Goal: Transaction & Acquisition: Purchase product/service

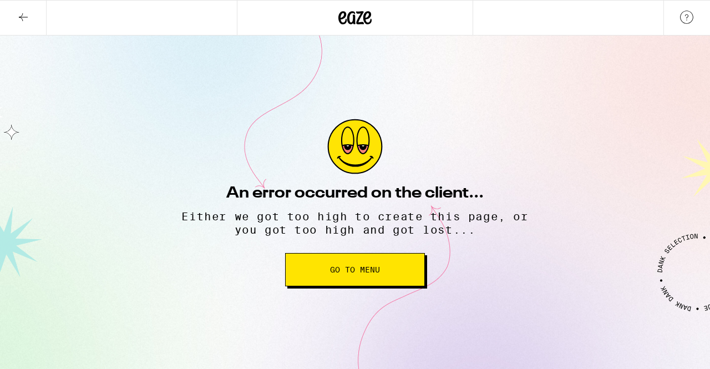
click at [363, 273] on span "Go to Menu" at bounding box center [355, 270] width 50 height 8
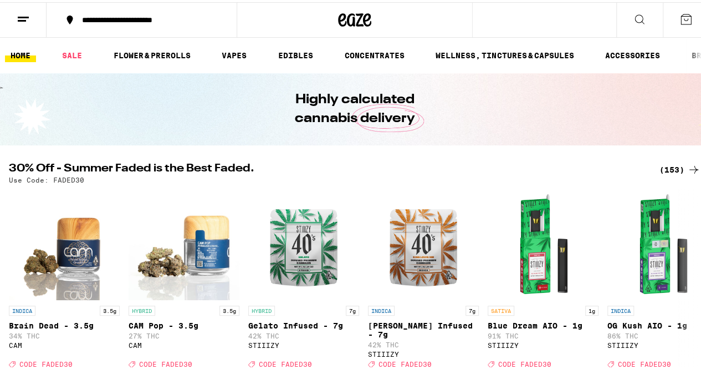
click at [680, 13] on icon at bounding box center [686, 17] width 13 height 13
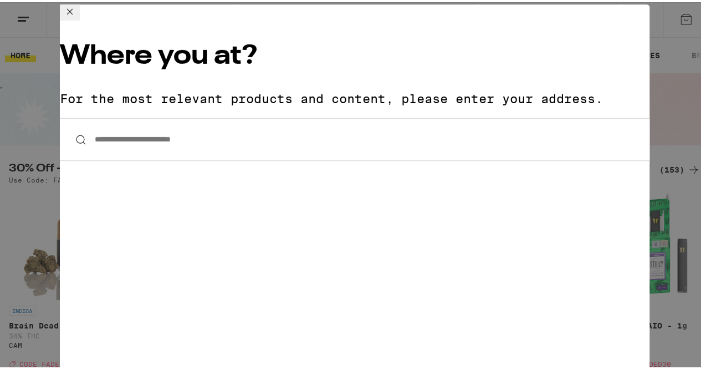
click at [387, 116] on input "**********" at bounding box center [355, 137] width 590 height 43
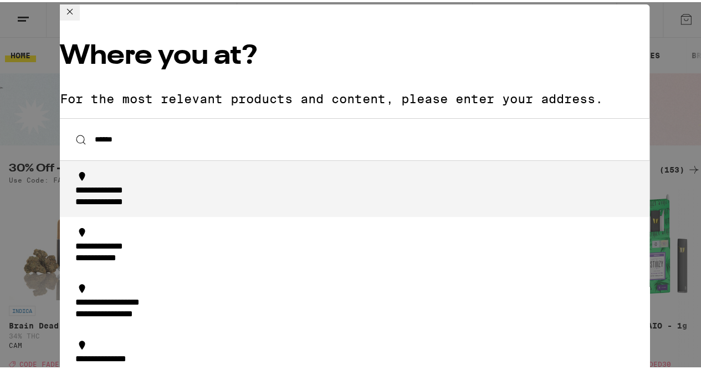
click at [347, 183] on div "**********" at bounding box center [358, 194] width 566 height 23
type input "**********"
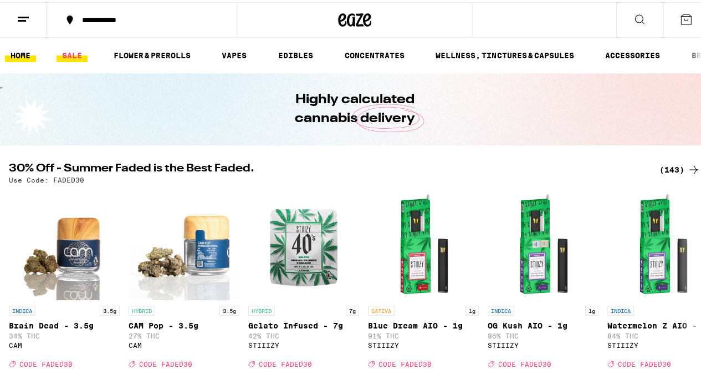
click at [74, 51] on link "SALE" at bounding box center [72, 53] width 31 height 13
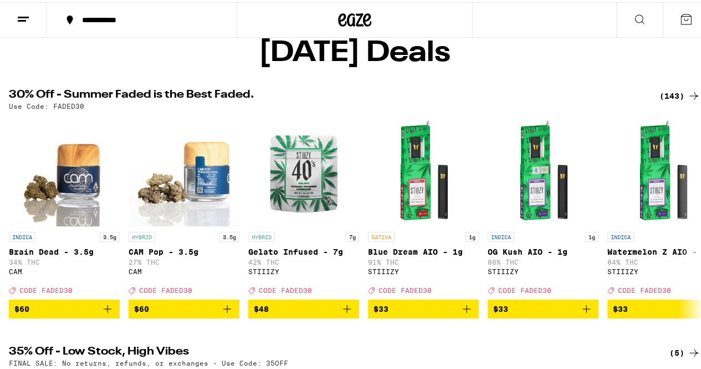
click at [19, 18] on line at bounding box center [22, 18] width 8 height 0
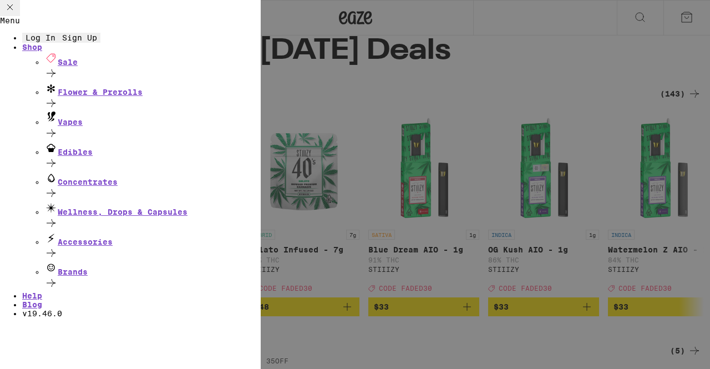
click at [55, 42] on span "Log In" at bounding box center [41, 37] width 30 height 9
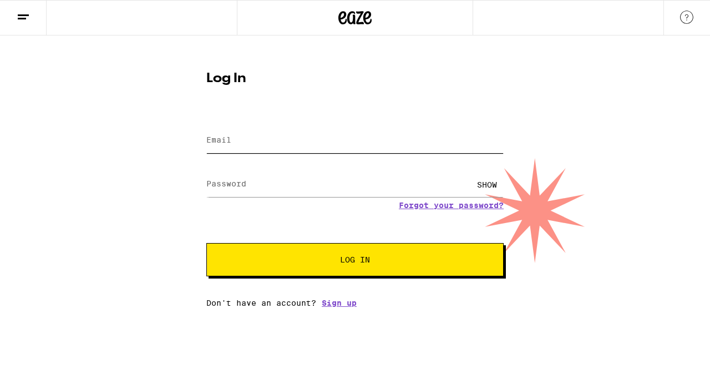
click at [374, 138] on input "Email" at bounding box center [354, 140] width 297 height 25
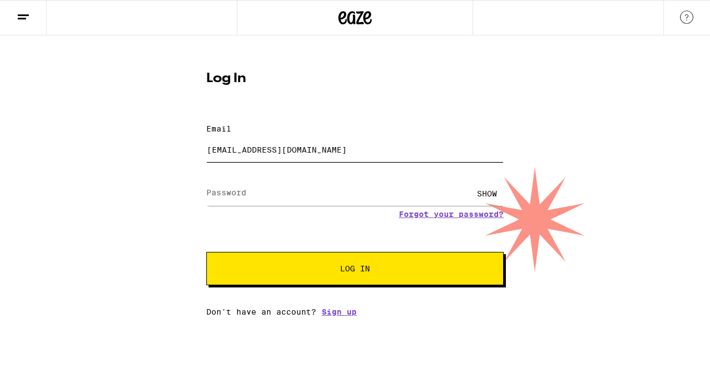
type input "[EMAIL_ADDRESS][DOMAIN_NAME]"
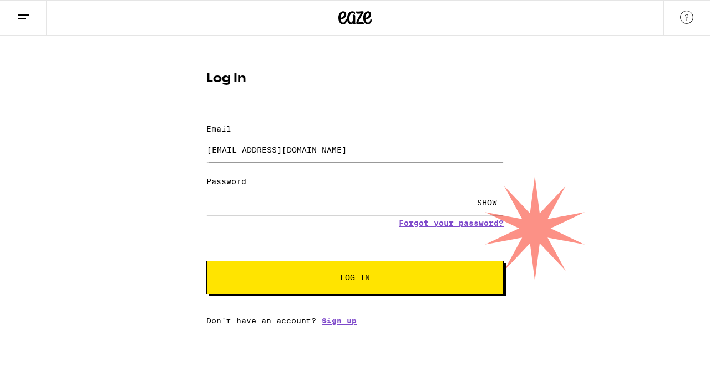
click at [206, 261] on button "Log In" at bounding box center [354, 277] width 297 height 33
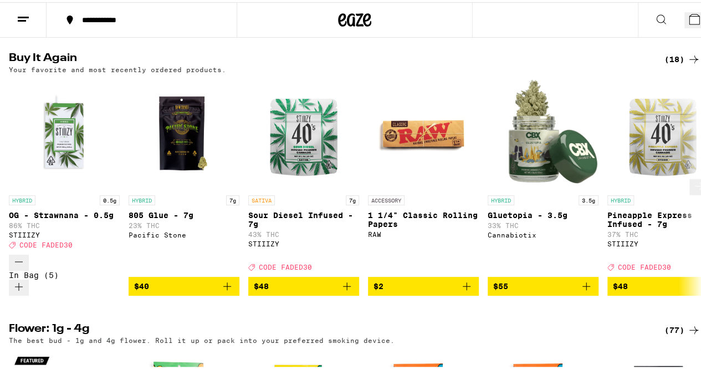
scroll to position [402, 0]
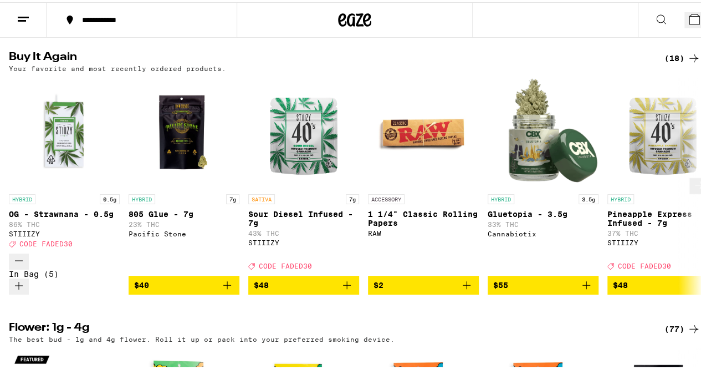
click at [231, 276] on icon "Add to bag" at bounding box center [227, 282] width 13 height 13
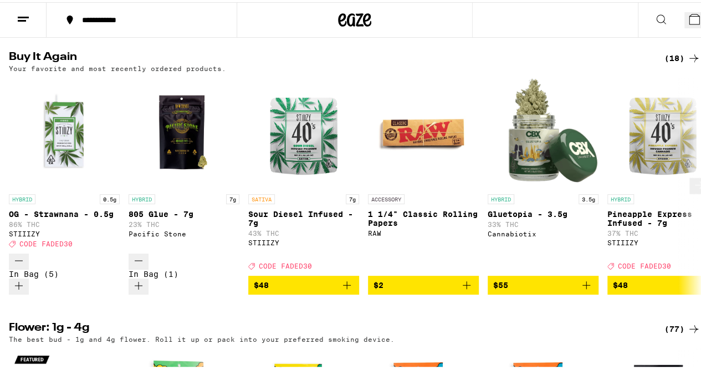
click at [145, 277] on icon "Increment" at bounding box center [138, 283] width 13 height 13
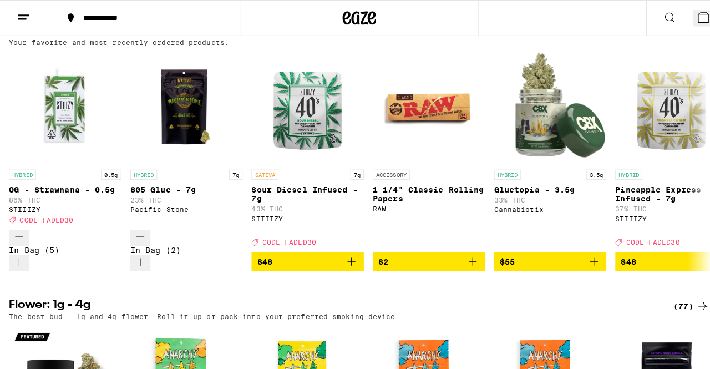
scroll to position [427, 0]
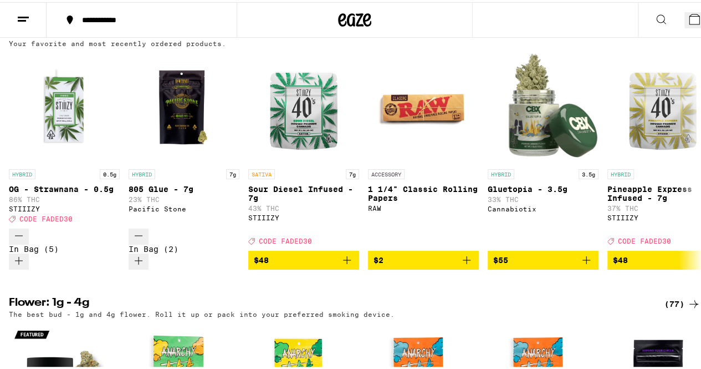
click at [685, 26] on button "7" at bounding box center [697, 18] width 25 height 16
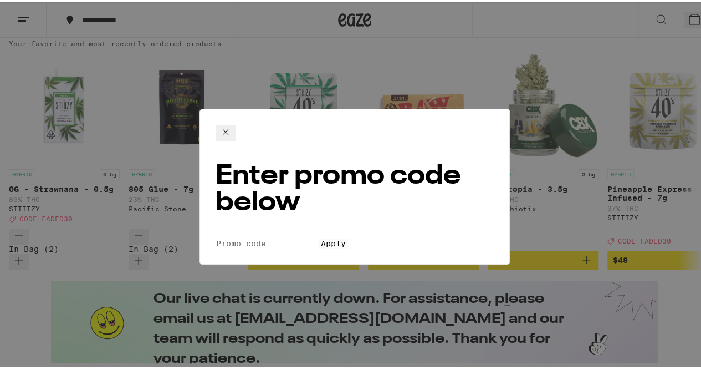
click at [318, 236] on input "Promo Code" at bounding box center [267, 241] width 102 height 10
click at [346, 237] on span "Apply" at bounding box center [333, 241] width 25 height 9
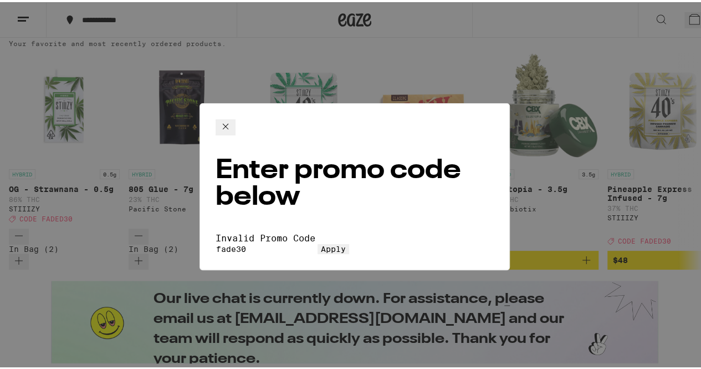
click at [346, 242] on span "Apply" at bounding box center [333, 246] width 25 height 9
click at [230, 242] on input "fade30" at bounding box center [267, 247] width 102 height 10
type input "faded30"
click at [318, 242] on button "Apply" at bounding box center [334, 247] width 32 height 10
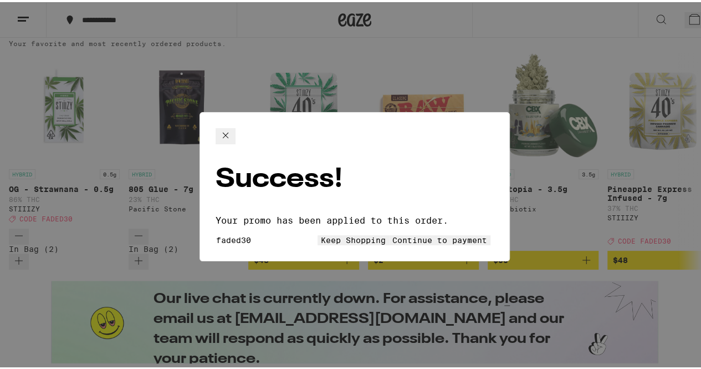
click at [389, 233] on button "Continue to payment" at bounding box center [439, 238] width 101 height 10
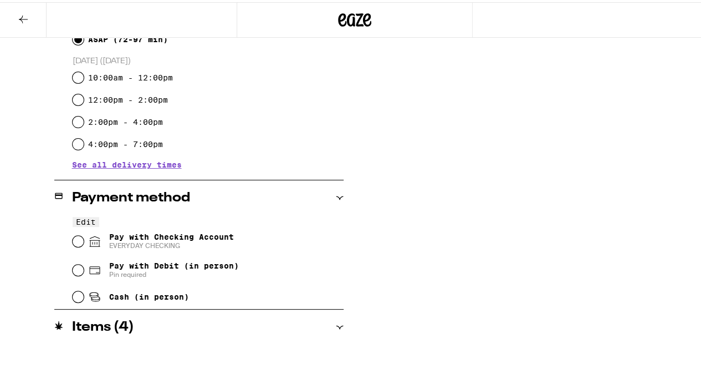
scroll to position [348, 0]
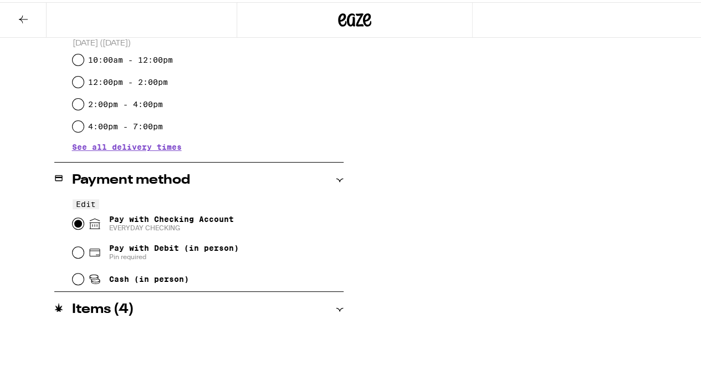
click at [77, 216] on input "Pay with Checking Account EVERYDAY CHECKING" at bounding box center [78, 221] width 11 height 11
radio input "true"
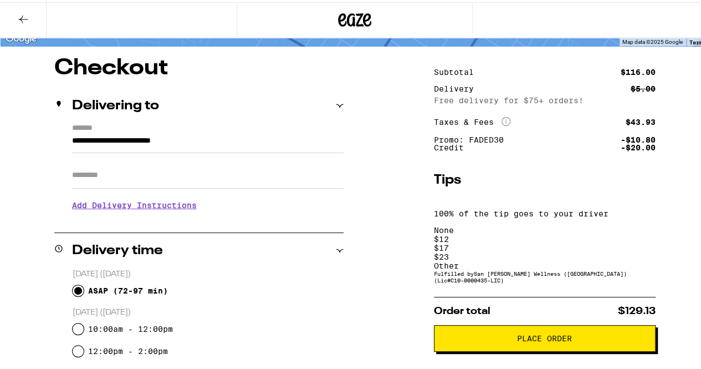
scroll to position [80, 0]
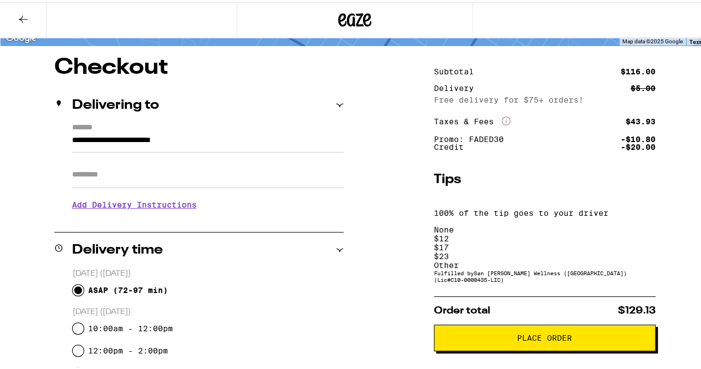
click at [624, 258] on div "Other" at bounding box center [545, 262] width 222 height 9
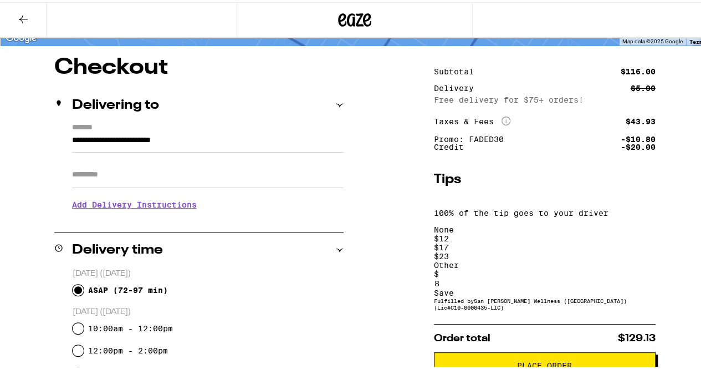
type input "8"
click at [639, 286] on div "Save" at bounding box center [545, 290] width 222 height 9
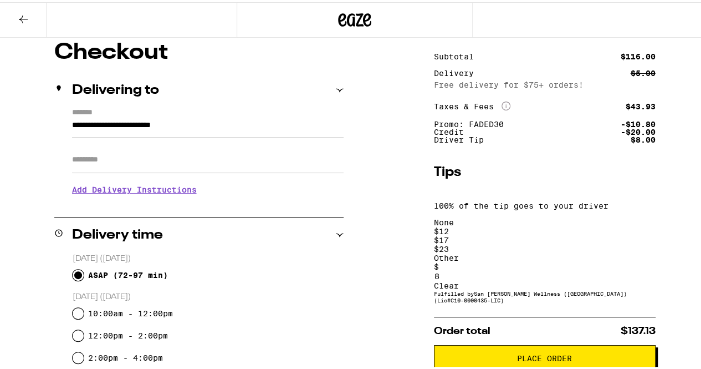
scroll to position [96, 0]
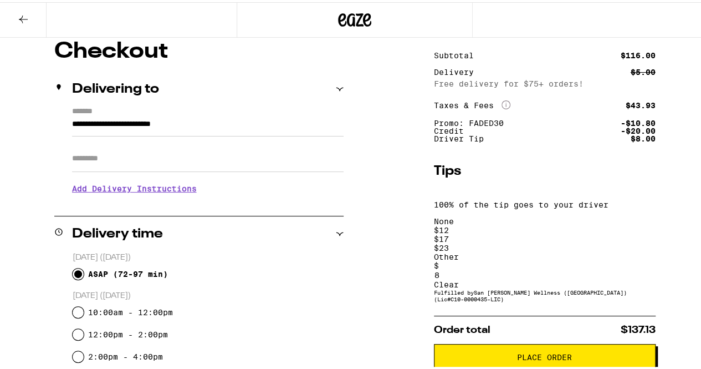
click at [576, 351] on span "Place Order" at bounding box center [545, 355] width 203 height 8
